Goal: Information Seeking & Learning: Learn about a topic

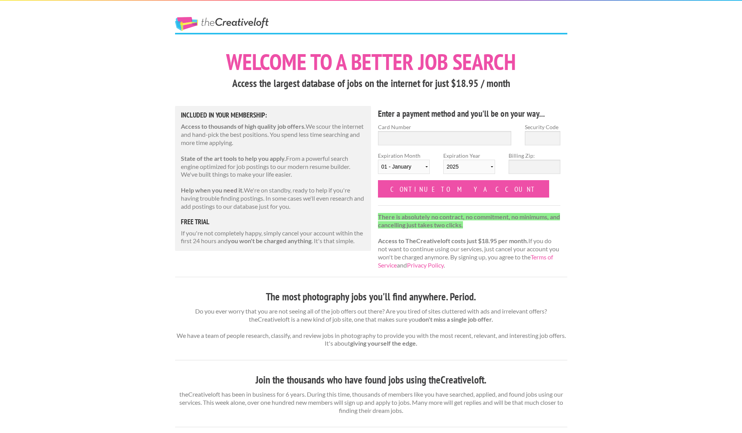
click at [231, 21] on link "The Creative Loft" at bounding box center [222, 24] width 94 height 14
click at [252, 23] on link "The Creative Loft" at bounding box center [222, 24] width 94 height 14
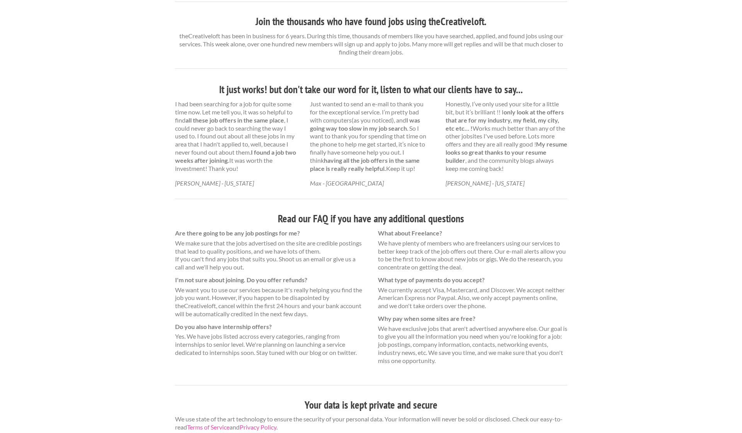
scroll to position [358, 0]
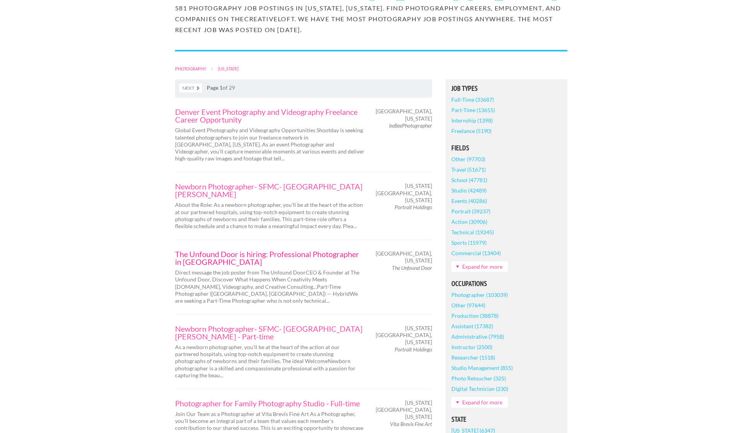
scroll to position [121, 0]
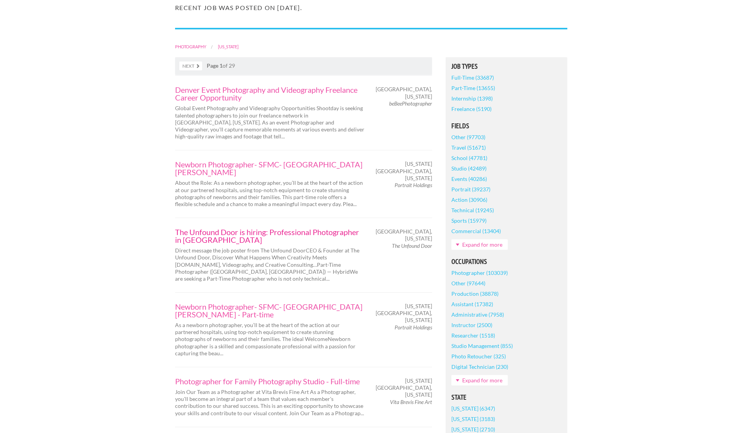
click at [186, 228] on link "The Unfound Door is hiring: Professional Photographer in Denver" at bounding box center [269, 235] width 189 height 15
drag, startPoint x: 170, startPoint y: 224, endPoint x: 237, endPoint y: 220, distance: 66.6
click at [237, 228] on div "The Unfound Door is hiring: Professional Photographer in Denver Direct message …" at bounding box center [269, 255] width 203 height 54
copy link "The Unfound Door"
click at [237, 272] on p "Direct message the job poster from The Unfound DoorCEO & Founder at The Unfound…" at bounding box center [269, 264] width 189 height 35
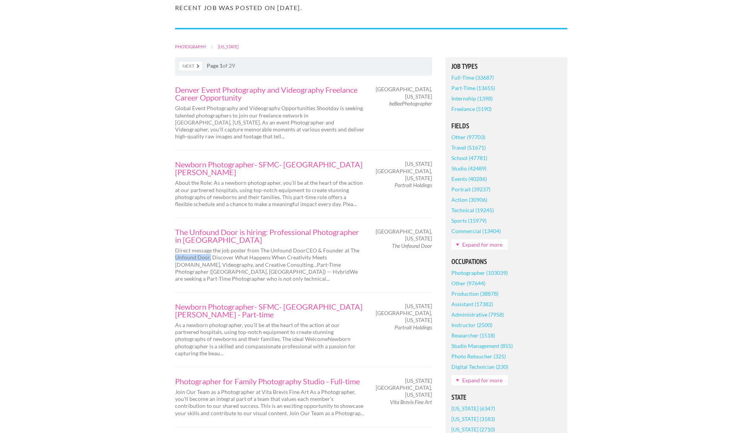
drag, startPoint x: 210, startPoint y: 249, endPoint x: 171, endPoint y: 248, distance: 39.5
click at [171, 248] on div "The Unfound Door is hiring: Professional Photographer in Denver Direct message …" at bounding box center [269, 255] width 203 height 54
copy p "Unfound Door,"
click at [293, 228] on link "The Unfound Door is hiring: Professional Photographer in Denver" at bounding box center [269, 235] width 189 height 15
click at [248, 276] on div "The Unfound Door is hiring: Professional Photographer in Denver Direct message …" at bounding box center [303, 255] width 257 height 75
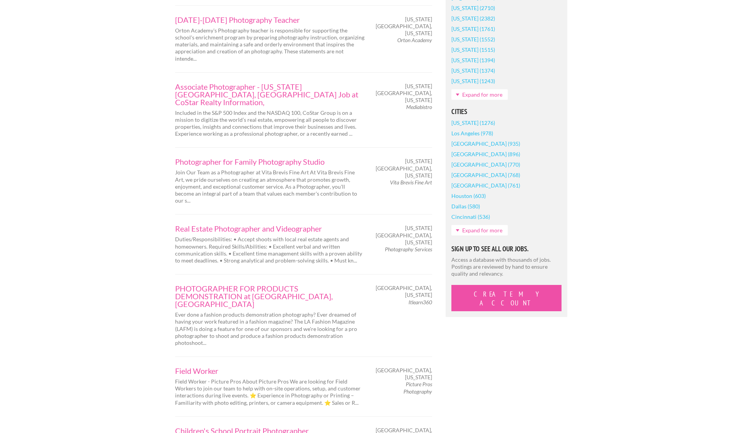
scroll to position [542, 0]
click at [294, 285] on link "PHOTOGRAPHER FOR PRODUCTS DEMONSTRATION at LAFM Denver, CO" at bounding box center [269, 296] width 189 height 23
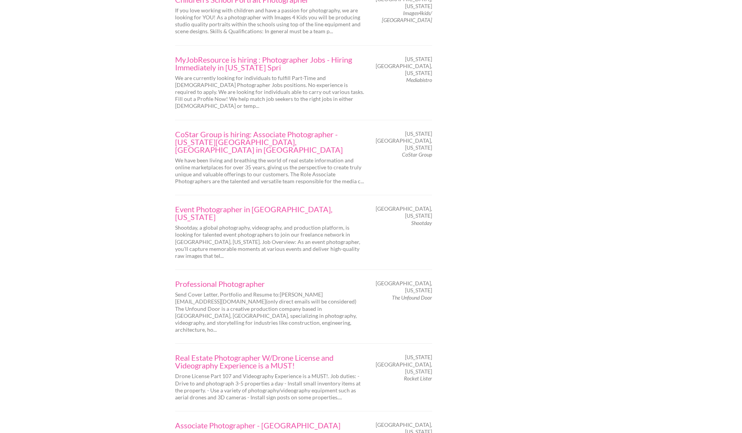
scroll to position [976, 0]
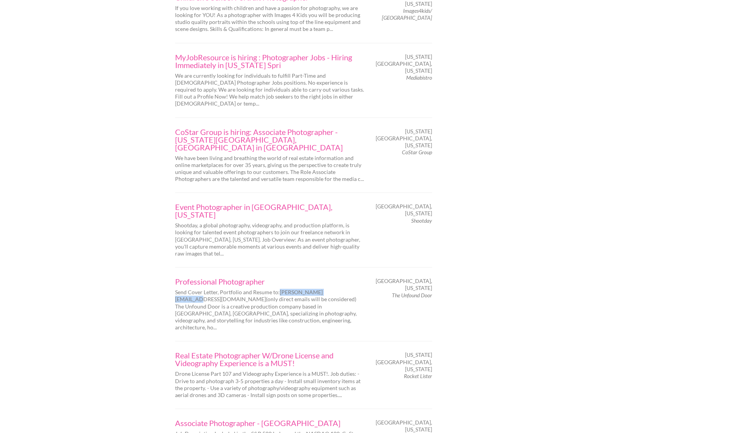
drag, startPoint x: 278, startPoint y: 215, endPoint x: 340, endPoint y: 212, distance: 62.3
click at [340, 289] on p "Send Cover Letter, Portfolio and Resume to: ely@theunfounddoor.com (only direct…" at bounding box center [269, 310] width 189 height 42
copy p "ely@theunfounddoor.com"
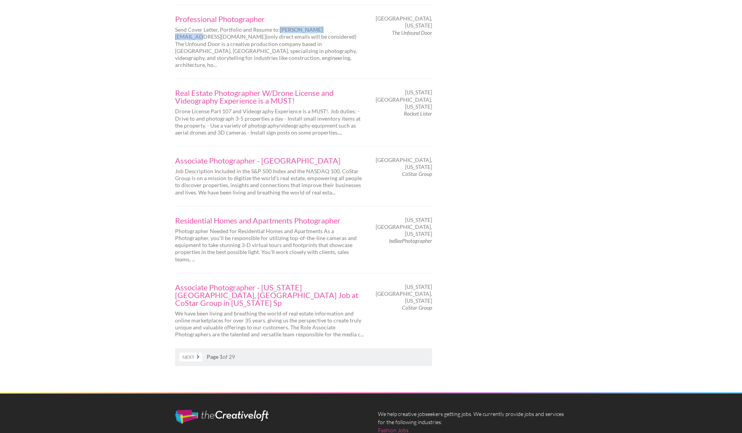
scroll to position [1238, 0]
click at [219, 284] on link "Associate Photographer - Colorado Springs, CO Job at CoStar Group in Colorado Sp" at bounding box center [269, 295] width 189 height 23
click at [194, 353] on link "Next" at bounding box center [190, 357] width 23 height 9
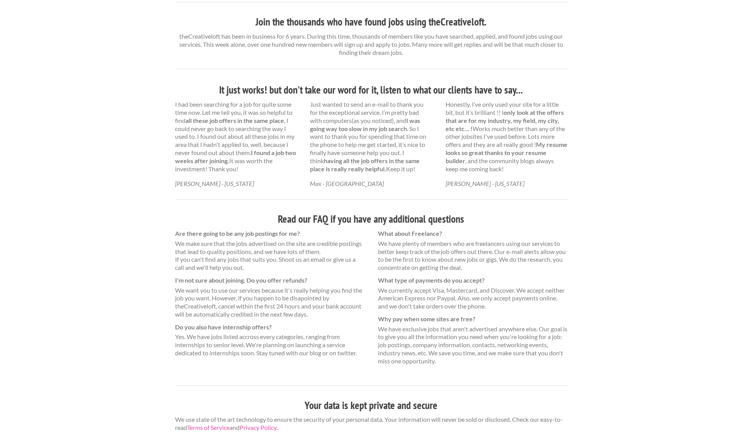
scroll to position [358, 0]
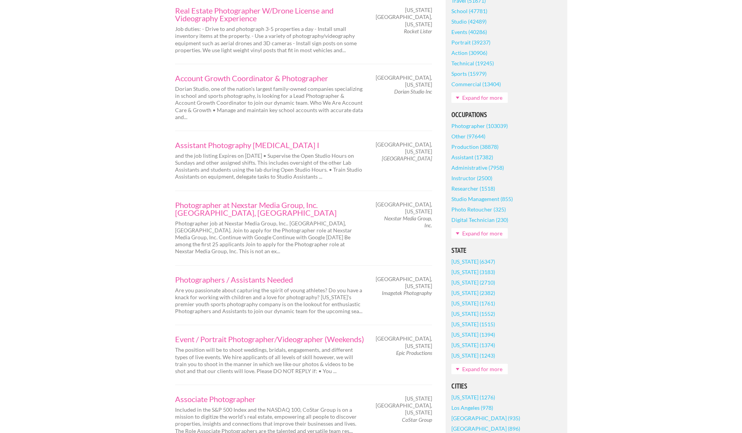
scroll to position [346, 0]
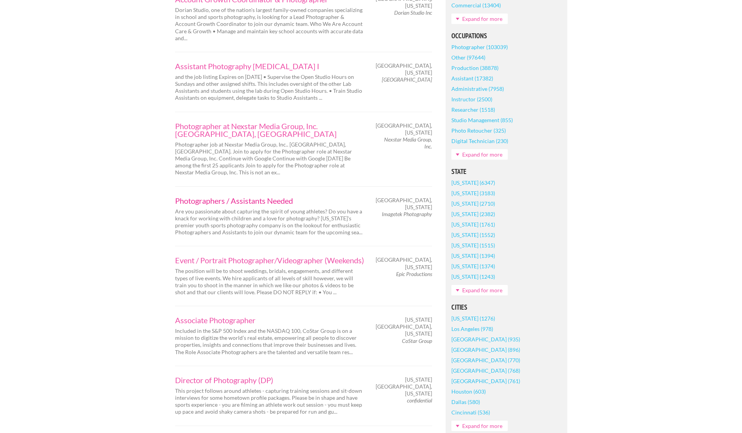
click at [207, 197] on link "Photographers / Assistants Needed" at bounding box center [269, 201] width 189 height 8
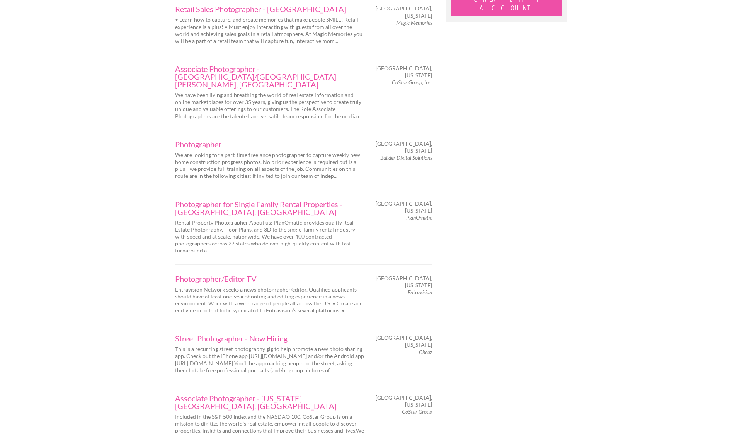
scroll to position [1034, 0]
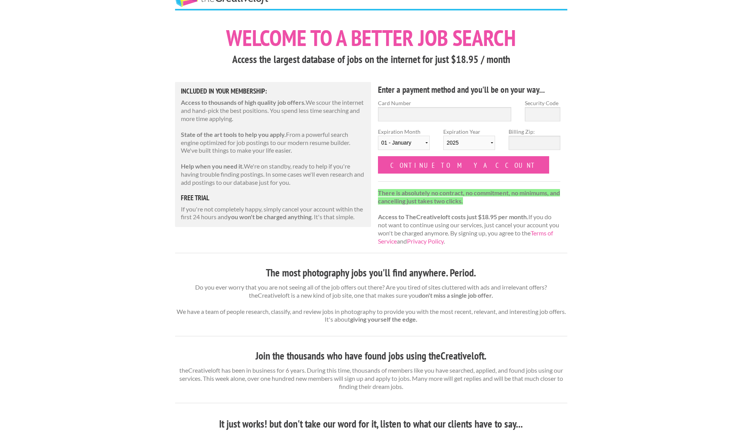
scroll to position [34, 0]
